Goal: Task Accomplishment & Management: Complete application form

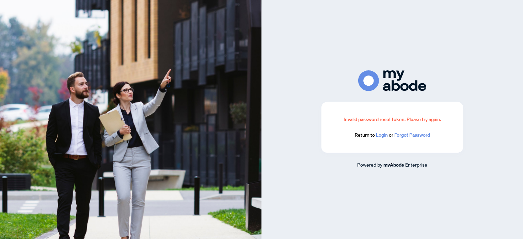
click at [382, 136] on link "Login" at bounding box center [382, 135] width 12 height 6
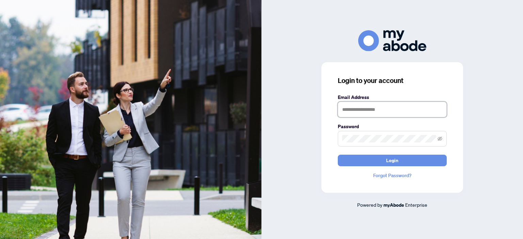
click at [344, 111] on input "text" at bounding box center [391, 110] width 109 height 16
type input "**********"
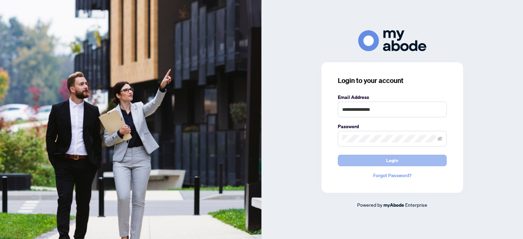
click at [368, 159] on button "Login" at bounding box center [391, 161] width 109 height 12
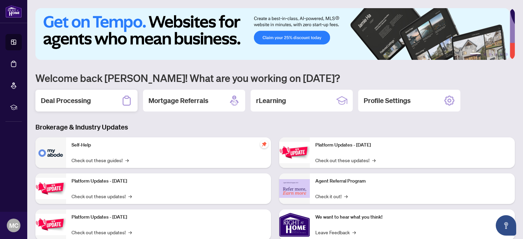
click at [76, 104] on h2 "Deal Processing" at bounding box center [66, 101] width 50 height 10
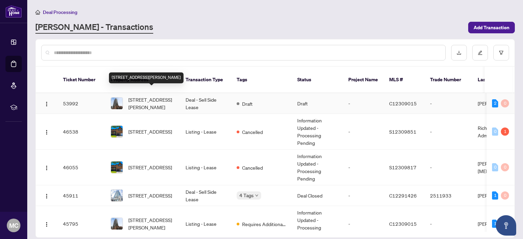
click at [146, 96] on span "[STREET_ADDRESS][PERSON_NAME]" at bounding box center [151, 103] width 46 height 15
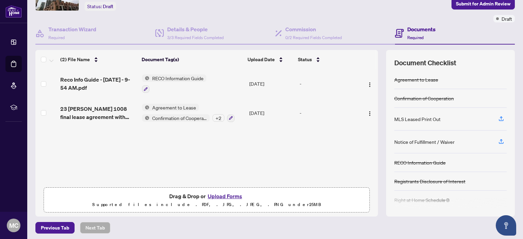
scroll to position [45, 0]
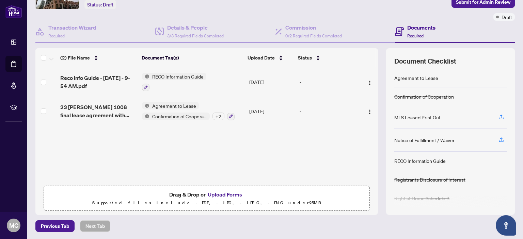
click at [216, 192] on button "Upload Forms" at bounding box center [224, 194] width 38 height 9
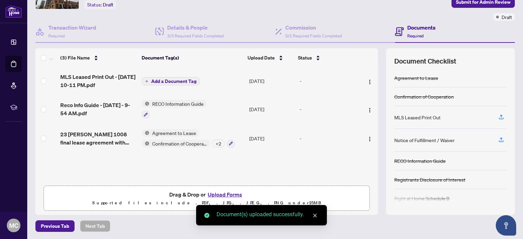
click at [173, 80] on span "Add a Document Tag" at bounding box center [173, 81] width 45 height 5
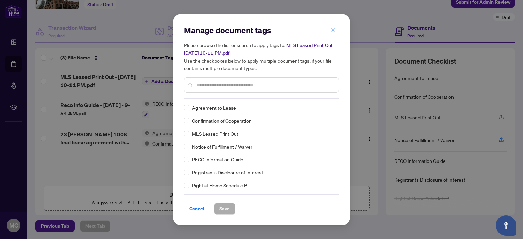
click at [198, 85] on input "text" at bounding box center [264, 84] width 137 height 7
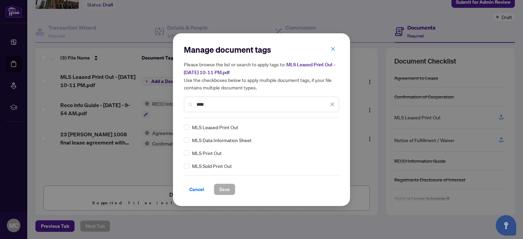
type input "***"
click at [224, 187] on span "Save" at bounding box center [224, 189] width 11 height 11
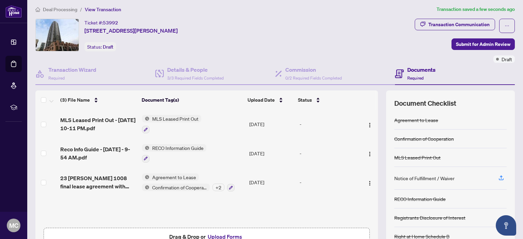
scroll to position [0, 0]
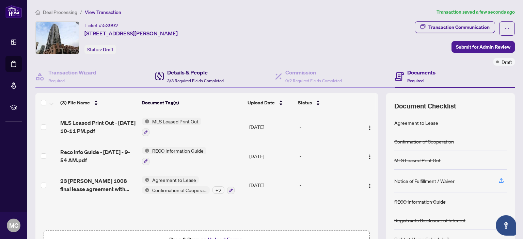
click at [185, 75] on h4 "Details & People" at bounding box center [195, 72] width 56 height 8
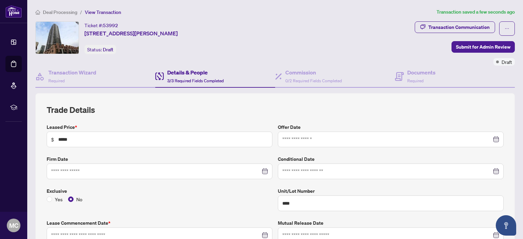
type input "**********"
click at [302, 79] on span "0/2 Required Fields Completed" at bounding box center [313, 80] width 56 height 5
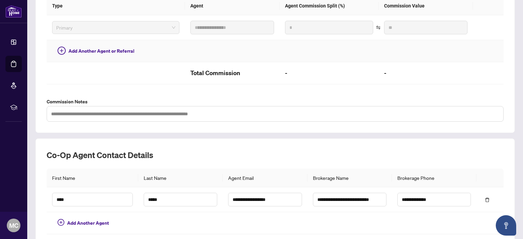
scroll to position [208, 0]
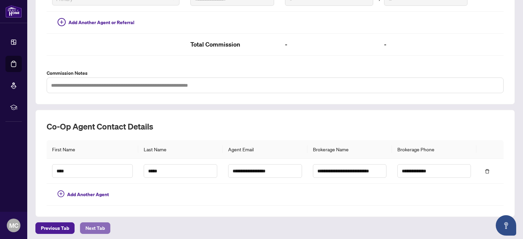
click at [98, 225] on span "Next Tab" at bounding box center [94, 228] width 19 height 11
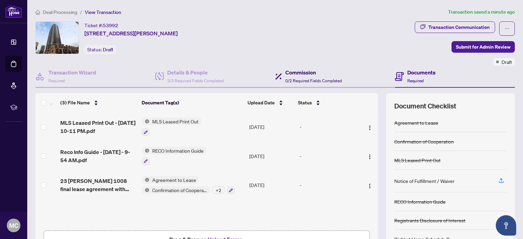
click at [301, 76] on h4 "Commission" at bounding box center [313, 72] width 56 height 8
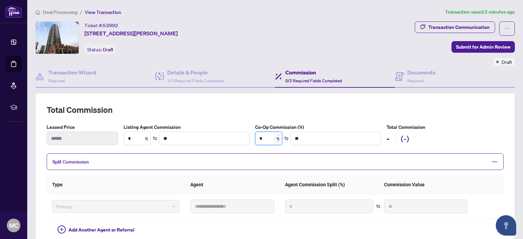
click at [268, 138] on input "*" at bounding box center [268, 138] width 27 height 13
type input "*"
type input "****"
type input "**"
type input "******"
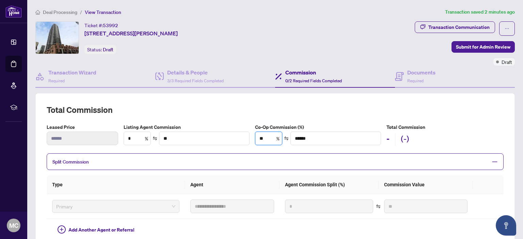
type input "**"
click at [318, 105] on h2 "Total Commission" at bounding box center [275, 109] width 457 height 11
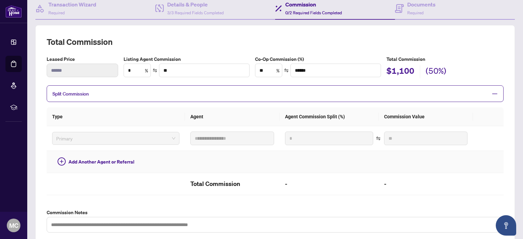
scroll to position [68, 0]
click at [348, 93] on span "Split Commission" at bounding box center [269, 94] width 435 height 8
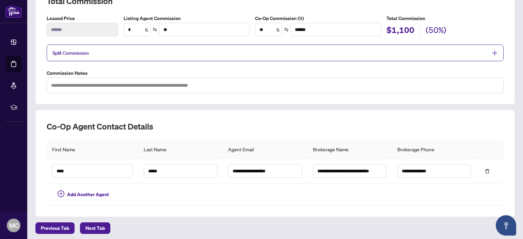
scroll to position [109, 0]
click at [100, 222] on span "Next Tab" at bounding box center [94, 227] width 19 height 11
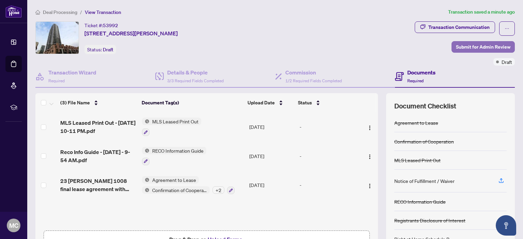
click at [465, 45] on span "Submit for Admin Review" at bounding box center [483, 47] width 54 height 11
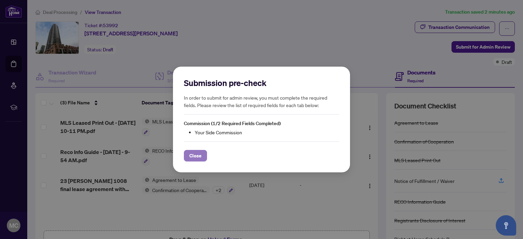
click at [197, 155] on span "Close" at bounding box center [195, 155] width 12 height 11
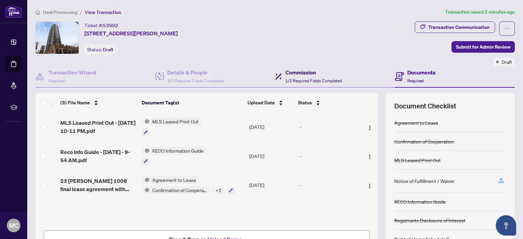
click at [297, 73] on h4 "Commission" at bounding box center [313, 72] width 56 height 8
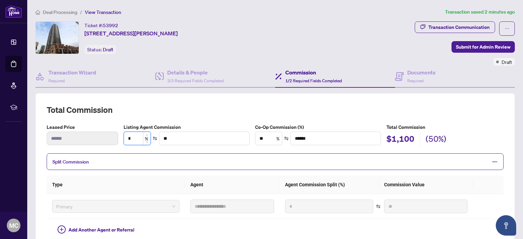
click at [137, 140] on input "*" at bounding box center [137, 138] width 27 height 13
click at [169, 136] on input "**" at bounding box center [204, 138] width 90 height 13
click at [219, 117] on div "**********" at bounding box center [275, 202] width 457 height 196
click at [480, 46] on span "Submit for Admin Review" at bounding box center [483, 47] width 54 height 11
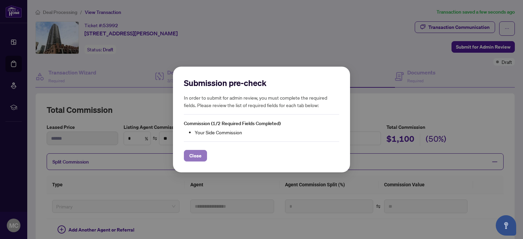
click at [195, 155] on span "Close" at bounding box center [195, 155] width 12 height 11
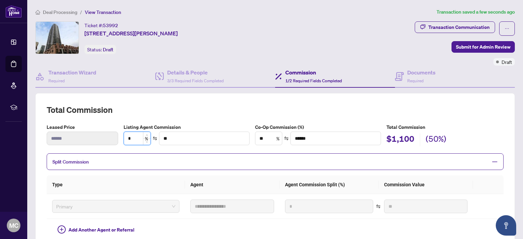
click at [137, 137] on input "*" at bounding box center [137, 138] width 27 height 13
type input "*"
click at [195, 110] on h2 "Total Commission" at bounding box center [275, 109] width 457 height 11
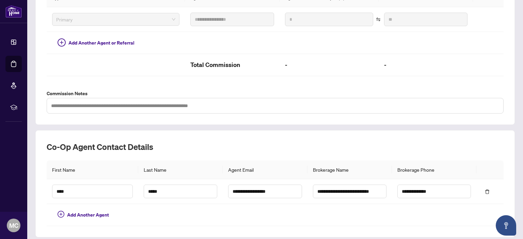
scroll to position [136, 0]
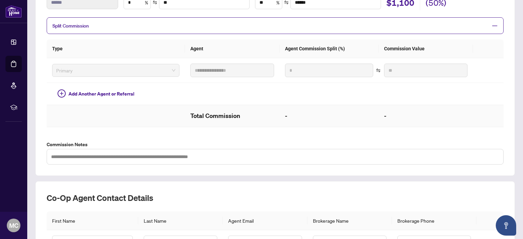
click at [285, 114] on h2 "-" at bounding box center [329, 116] width 88 height 11
click at [384, 114] on h2 "-" at bounding box center [425, 116] width 83 height 11
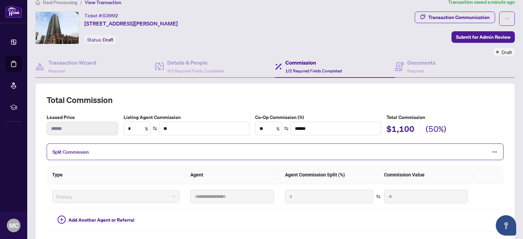
scroll to position [0, 0]
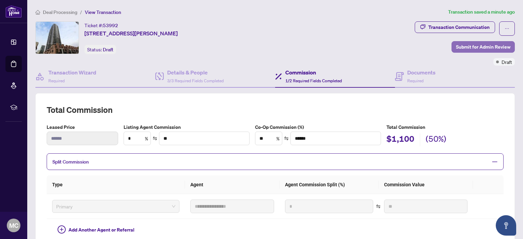
click at [474, 44] on span "Submit for Admin Review" at bounding box center [483, 47] width 54 height 11
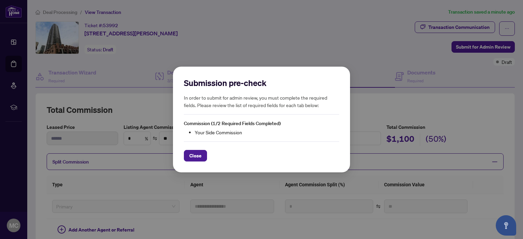
click at [200, 155] on span "Close" at bounding box center [195, 155] width 12 height 11
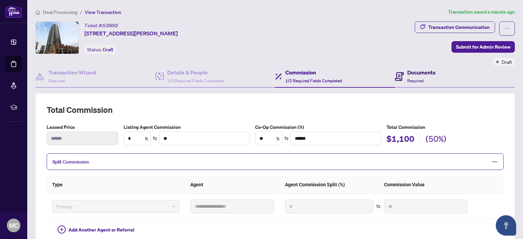
click at [417, 73] on h4 "Documents" at bounding box center [421, 72] width 28 height 8
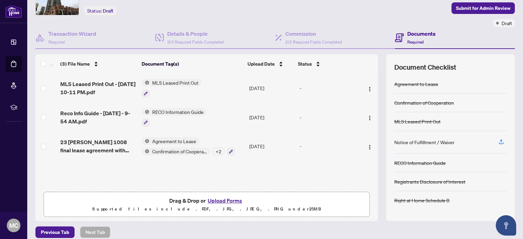
scroll to position [45, 0]
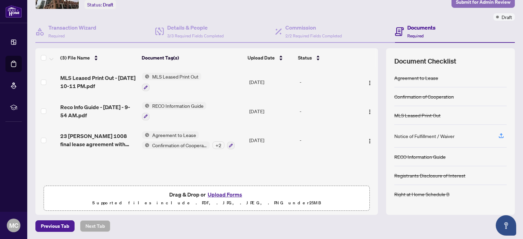
click at [477, 3] on span "Submit for Admin Review" at bounding box center [483, 2] width 54 height 11
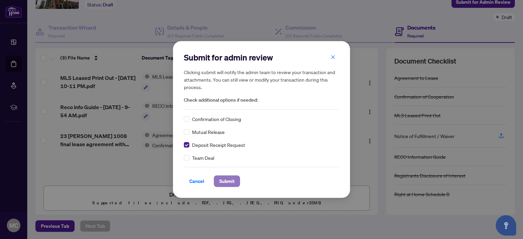
click at [229, 180] on span "Submit" at bounding box center [226, 181] width 15 height 11
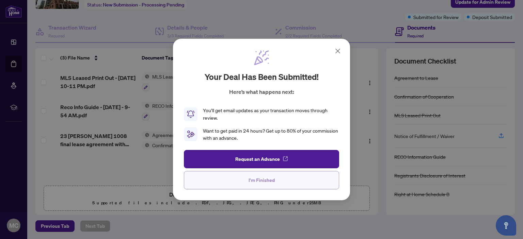
click at [263, 180] on span "I'm Finished" at bounding box center [261, 180] width 26 height 11
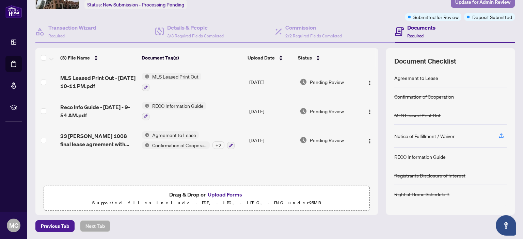
click at [478, 3] on span "Update for Admin Review" at bounding box center [482, 2] width 55 height 11
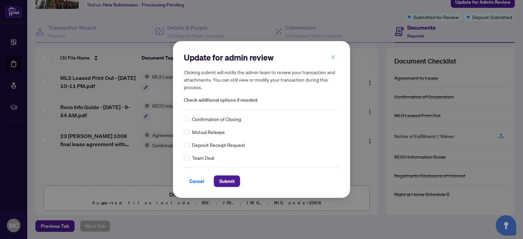
click at [332, 55] on icon "close" at bounding box center [332, 57] width 5 height 5
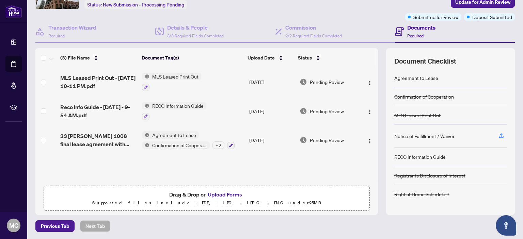
scroll to position [0, 0]
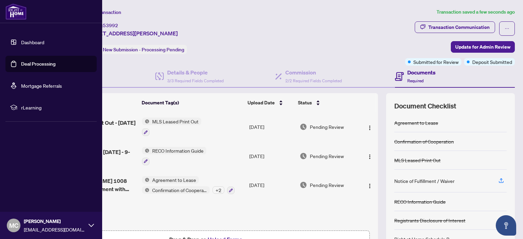
click at [12, 222] on span "MC" at bounding box center [13, 226] width 9 height 10
click at [27, 184] on span "Logout" at bounding box center [27, 185] width 15 height 11
